Goal: Use online tool/utility

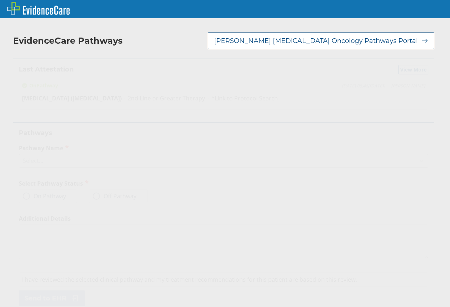
click at [46, 155] on div "Select..." at bounding box center [217, 161] width 396 height 12
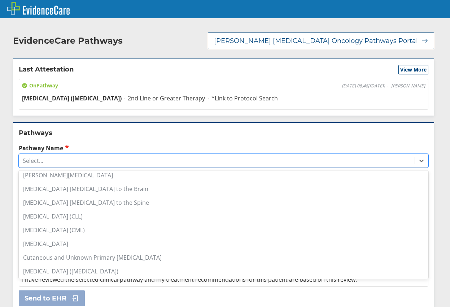
scroll to position [108, 0]
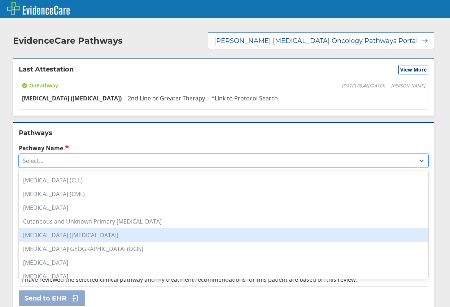
click at [88, 228] on div "[MEDICAL_DATA] ([MEDICAL_DATA])" at bounding box center [224, 235] width 410 height 14
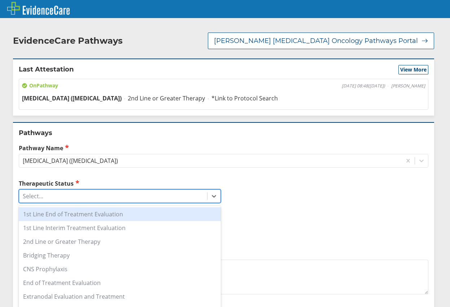
click at [85, 190] on div "Select..." at bounding box center [113, 196] width 188 height 12
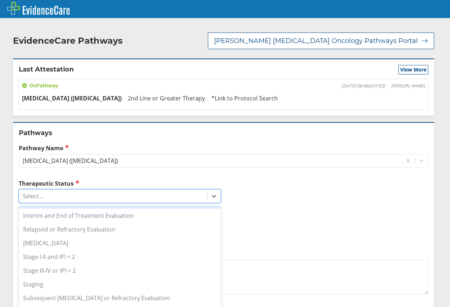
scroll to position [114, 0]
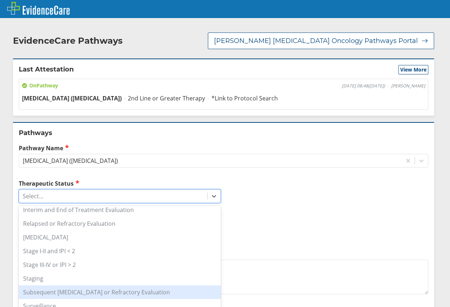
click at [124, 286] on div "Subsequent [MEDICAL_DATA] or Refractory Evaluation" at bounding box center [120, 292] width 202 height 14
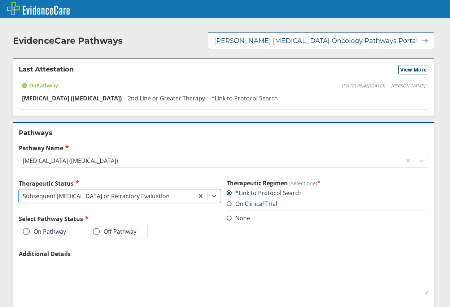
click at [43, 228] on label "On Pathway" at bounding box center [44, 231] width 43 height 7
click at [0, 0] on input "On Pathway" at bounding box center [0, 0] width 0 height 0
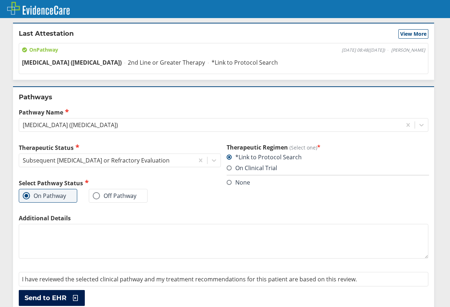
click at [59, 294] on span "Send to EHR" at bounding box center [46, 298] width 42 height 9
